Goal: Book appointment/travel/reservation

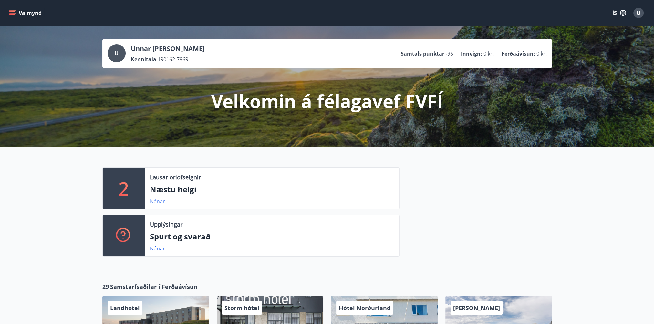
click at [160, 200] on link "Nánar" at bounding box center [157, 201] width 15 height 7
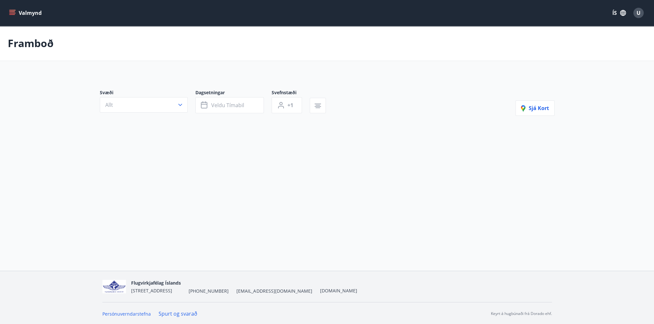
type input "*"
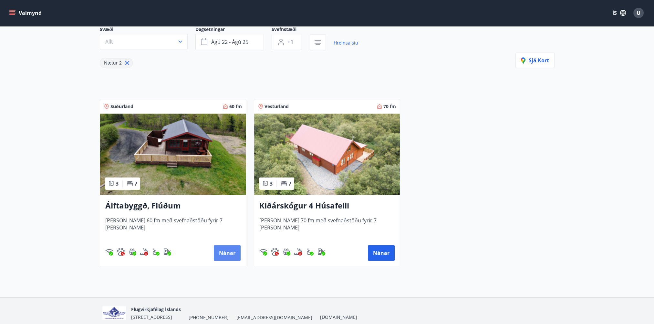
click at [230, 251] on button "Nánar" at bounding box center [227, 252] width 27 height 15
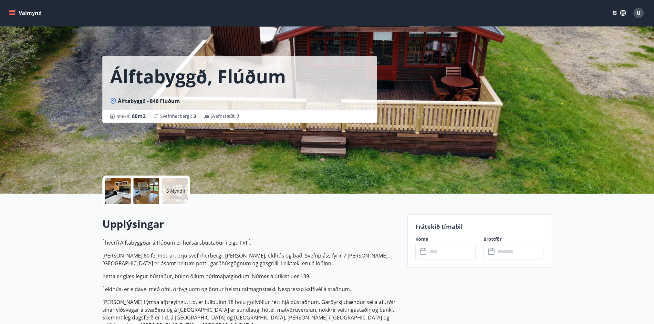
click at [13, 14] on icon "menu" at bounding box center [12, 14] width 6 height 1
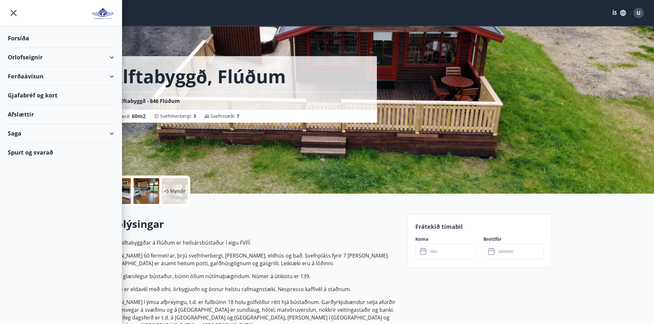
click at [111, 55] on div "Orlofseignir" at bounding box center [61, 57] width 106 height 19
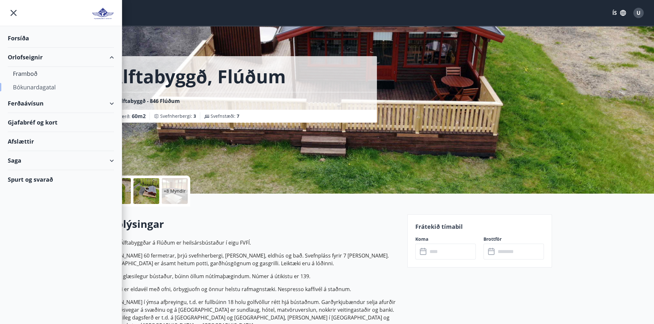
click at [33, 84] on div "Bókunardagatal" at bounding box center [61, 87] width 96 height 14
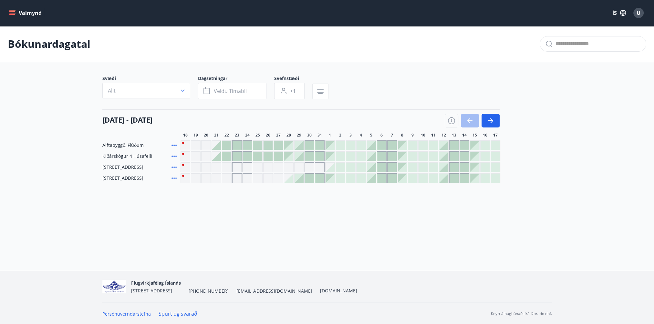
click at [216, 167] on div "Gráir dagar eru ekki bókanlegir" at bounding box center [216, 167] width 10 height 10
click at [234, 201] on div "Bókunardagatal Svæði Allt Dagsetningar Veldu tímabil Svefnstæði +1 [DATE] - [DA…" at bounding box center [327, 117] width 654 height 183
click at [220, 147] on div at bounding box center [216, 145] width 9 height 9
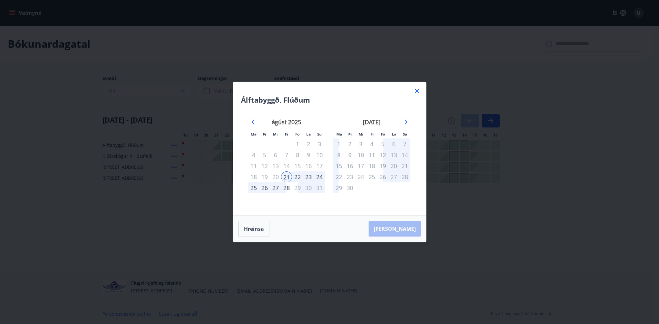
click at [297, 177] on div "22" at bounding box center [297, 176] width 11 height 11
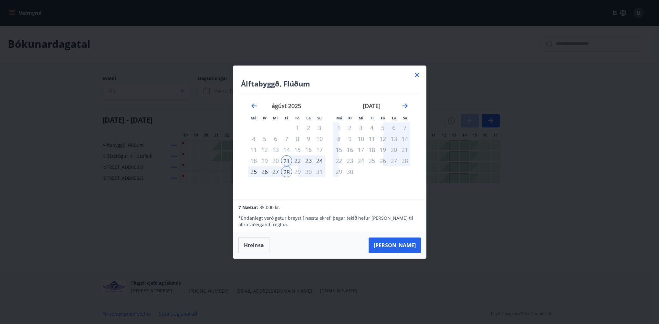
click at [296, 159] on div "22" at bounding box center [297, 160] width 11 height 11
click at [254, 247] on button "Hreinsa" at bounding box center [253, 245] width 31 height 16
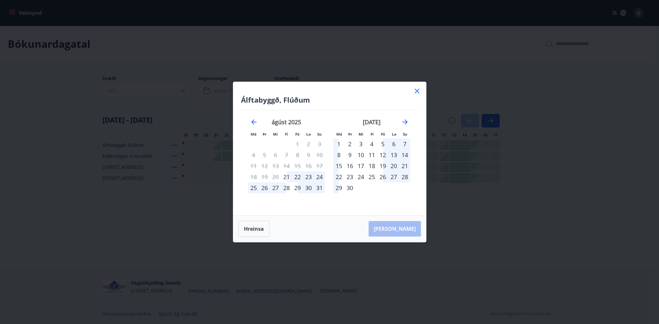
click at [298, 176] on div "22" at bounding box center [297, 176] width 11 height 11
click at [286, 187] on div "28" at bounding box center [286, 187] width 11 height 11
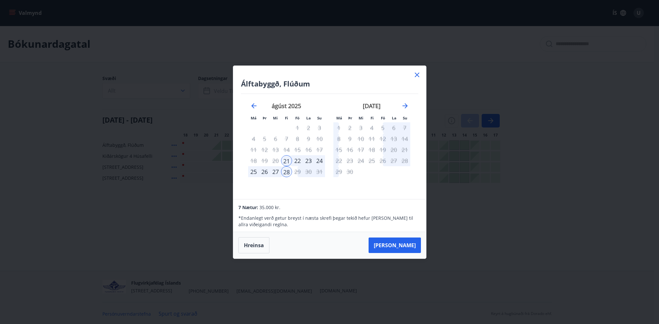
click at [416, 74] on icon at bounding box center [417, 75] width 5 height 5
